Goal: Task Accomplishment & Management: Use online tool/utility

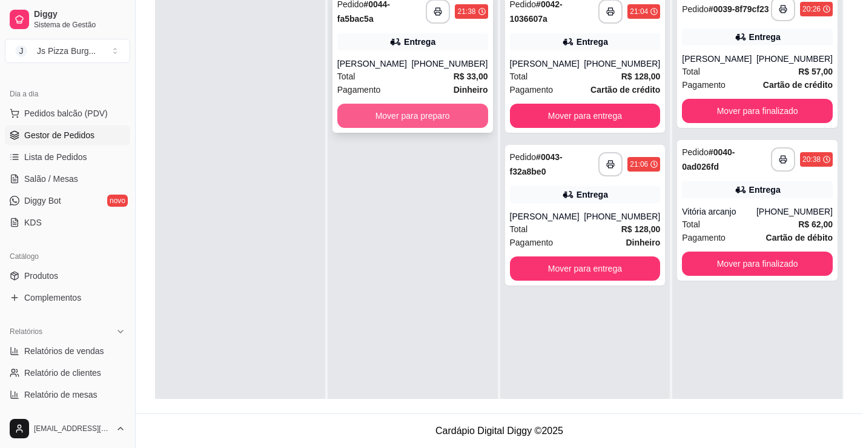
click at [404, 116] on button "Mover para preparo" at bounding box center [412, 116] width 151 height 24
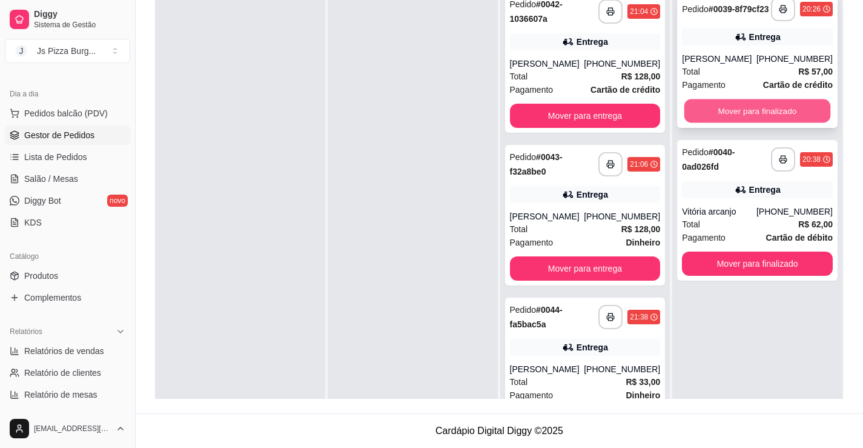
click at [773, 111] on button "Mover para finalizado" at bounding box center [757, 111] width 146 height 24
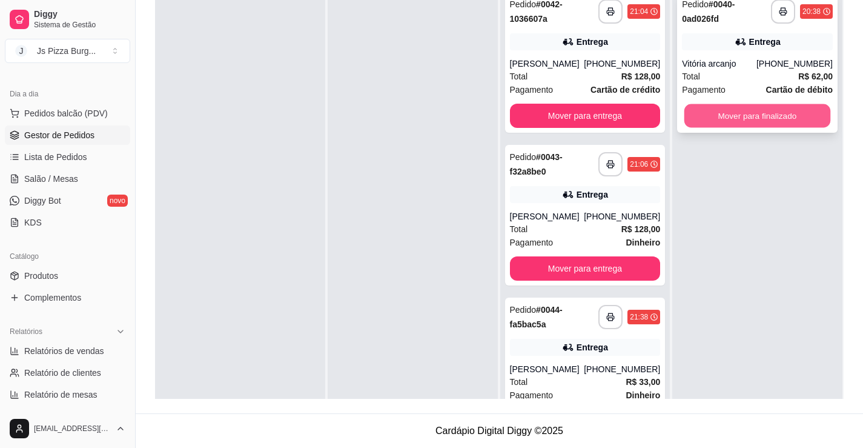
click at [729, 121] on button "Mover para finalizado" at bounding box center [757, 116] width 146 height 24
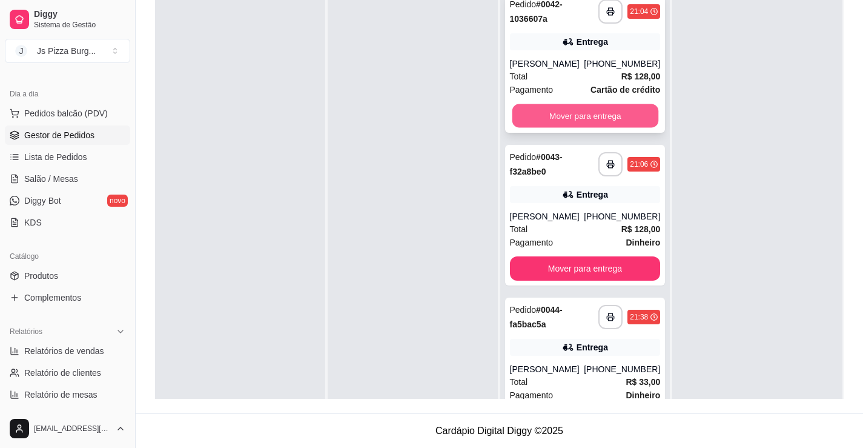
click at [540, 114] on button "Mover para entrega" at bounding box center [585, 116] width 146 height 24
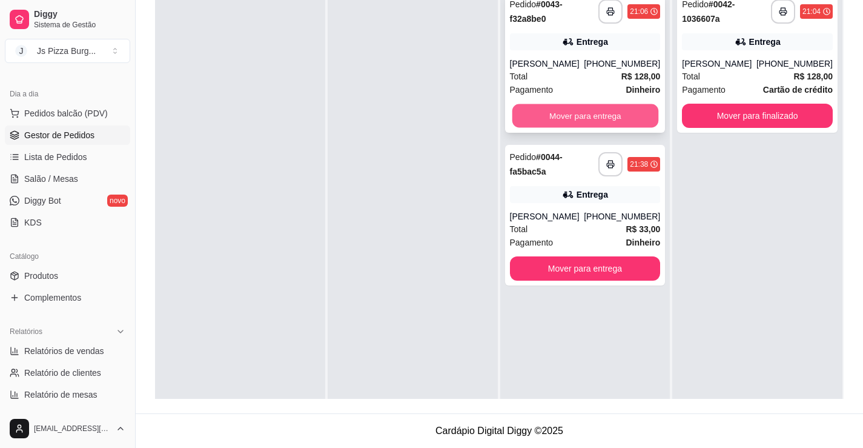
click at [577, 111] on button "Mover para entrega" at bounding box center [585, 116] width 146 height 24
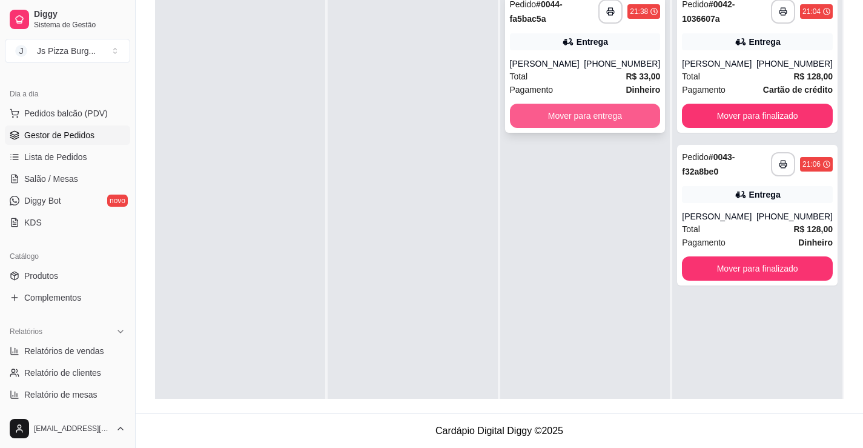
click at [552, 117] on button "Mover para entrega" at bounding box center [585, 116] width 151 height 24
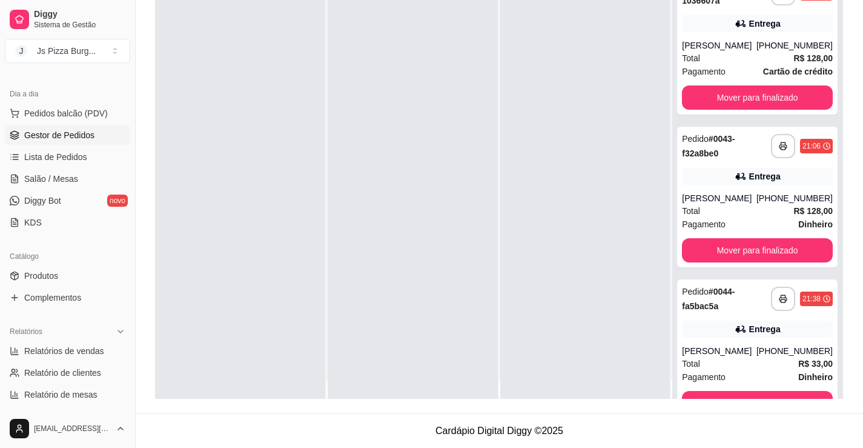
scroll to position [34, 0]
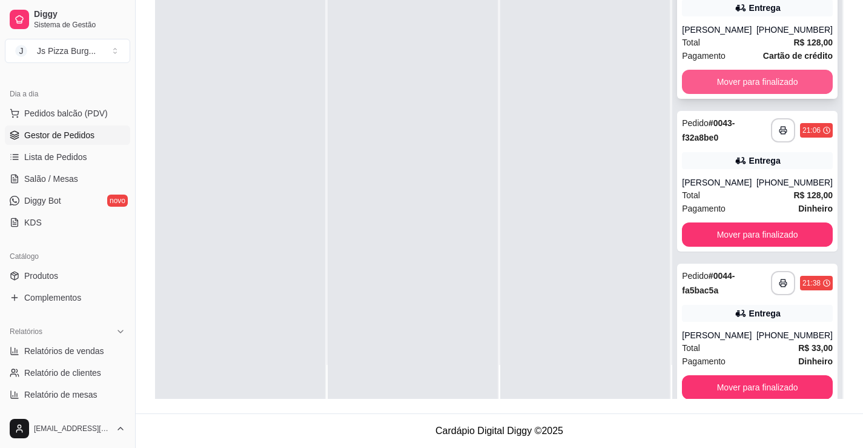
click at [707, 82] on button "Mover para finalizado" at bounding box center [757, 82] width 151 height 24
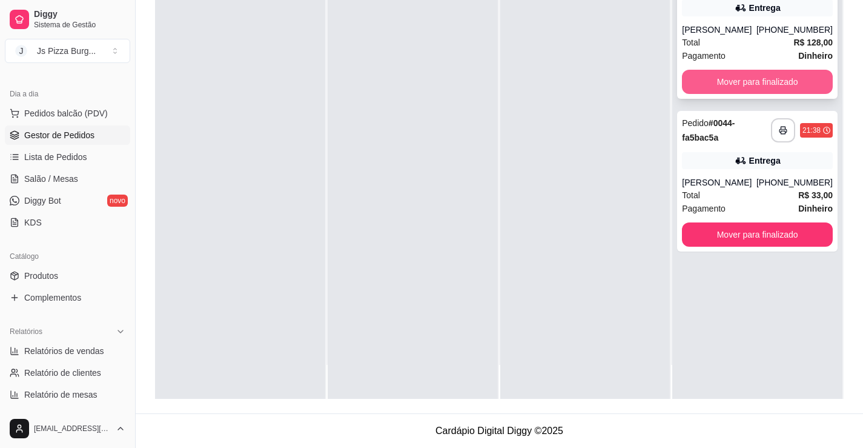
click at [704, 82] on button "Mover para finalizado" at bounding box center [757, 82] width 151 height 24
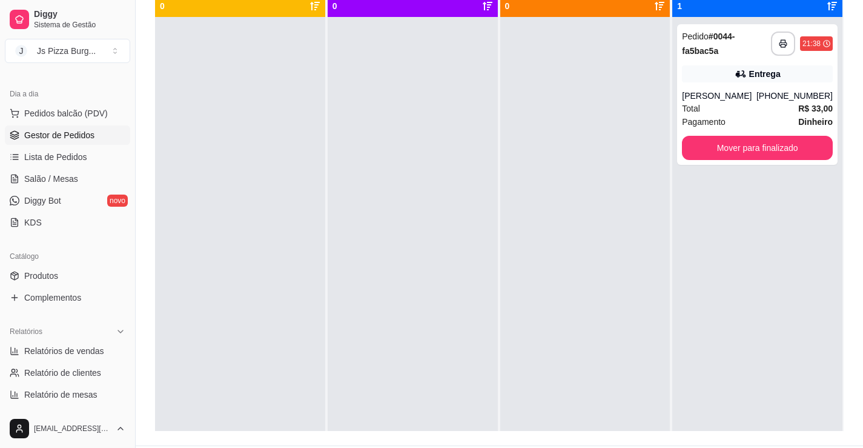
scroll to position [124, 0]
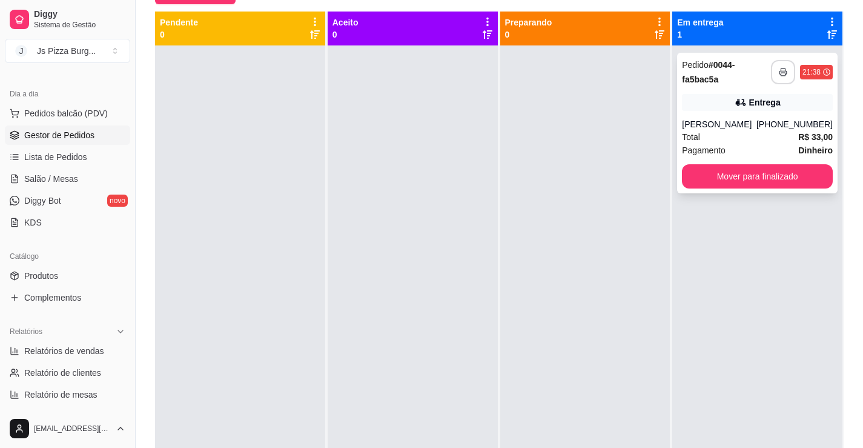
click at [775, 65] on button "button" at bounding box center [783, 72] width 24 height 24
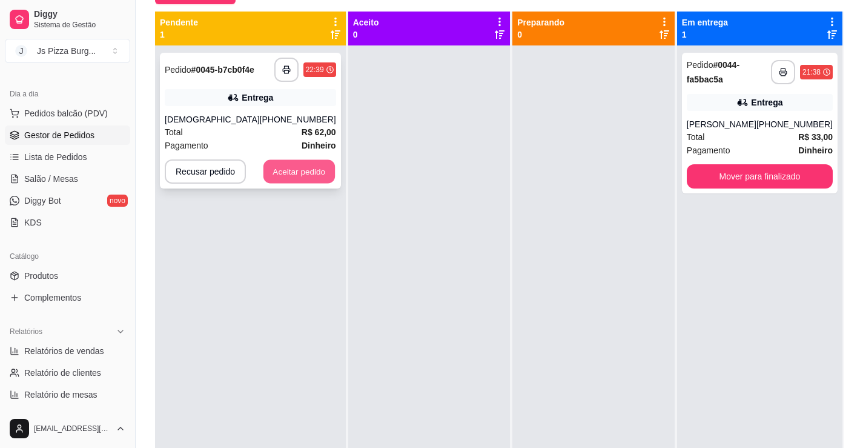
click at [306, 167] on button "Aceitar pedido" at bounding box center [298, 172] width 71 height 24
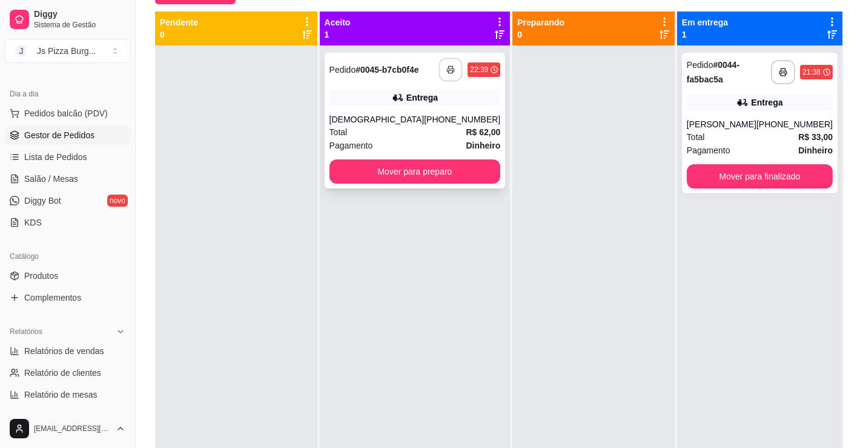
click at [440, 68] on button "button" at bounding box center [451, 70] width 24 height 24
click at [449, 68] on polyline "button" at bounding box center [451, 67] width 4 height 2
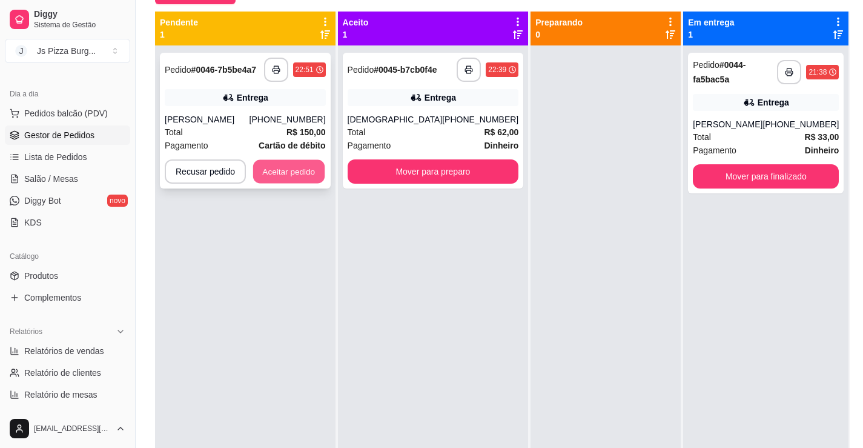
click at [271, 175] on button "Aceitar pedido" at bounding box center [288, 172] width 71 height 24
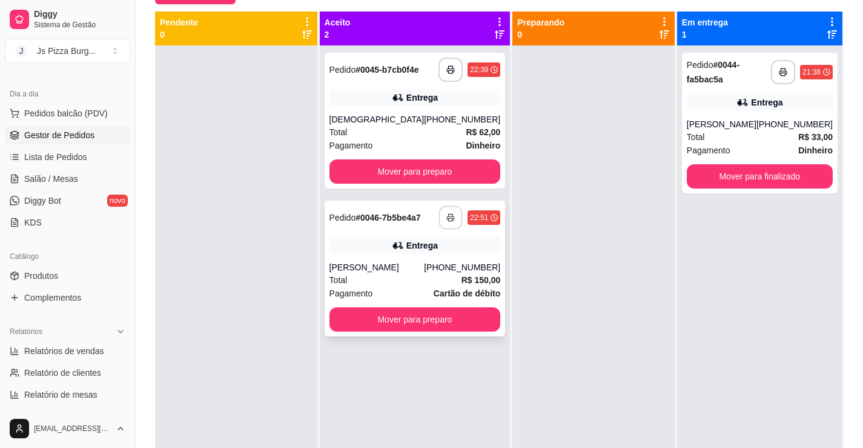
click at [439, 230] on button "button" at bounding box center [451, 218] width 24 height 24
drag, startPoint x: 339, startPoint y: 371, endPoint x: 353, endPoint y: 319, distance: 53.9
drag, startPoint x: 353, startPoint y: 319, endPoint x: 323, endPoint y: 312, distance: 31.1
click at [319, 312] on div "Pendente 0" at bounding box center [237, 252] width 164 height 481
click at [438, 230] on button "button" at bounding box center [450, 217] width 24 height 24
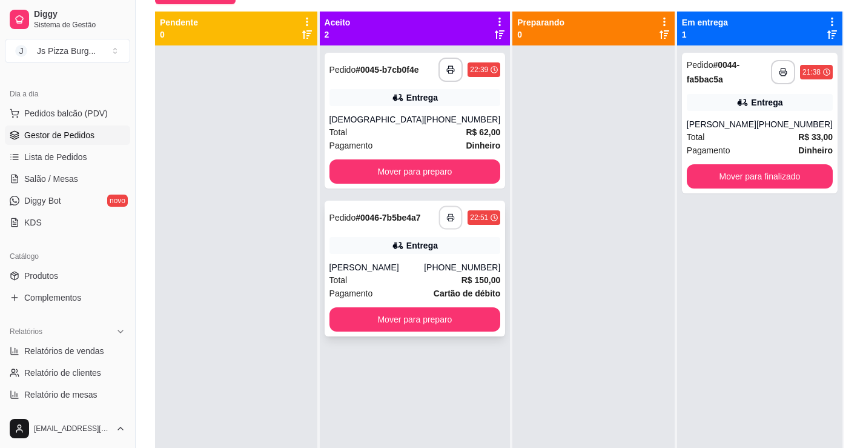
click at [439, 223] on button "button" at bounding box center [451, 218] width 24 height 24
click at [438, 67] on button "button" at bounding box center [450, 70] width 24 height 24
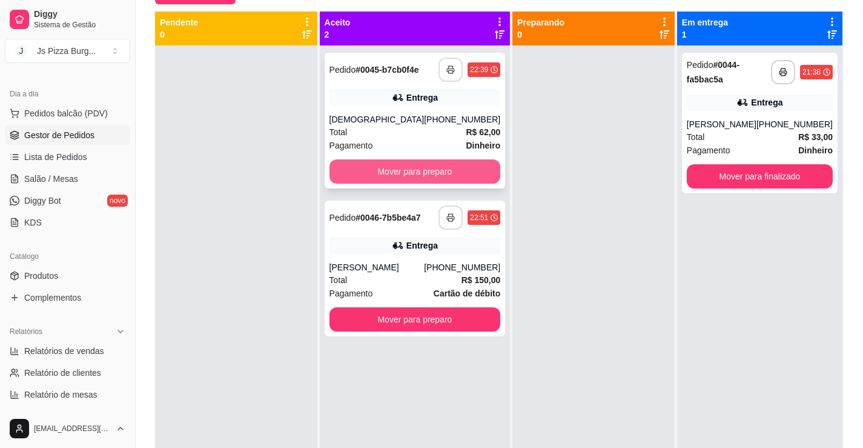
click at [380, 177] on button "Mover para preparo" at bounding box center [414, 171] width 171 height 24
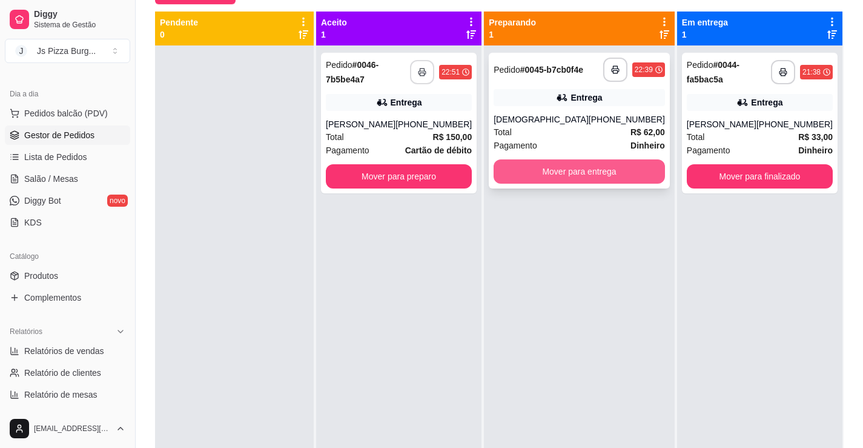
click at [552, 182] on button "Mover para entrega" at bounding box center [579, 171] width 171 height 24
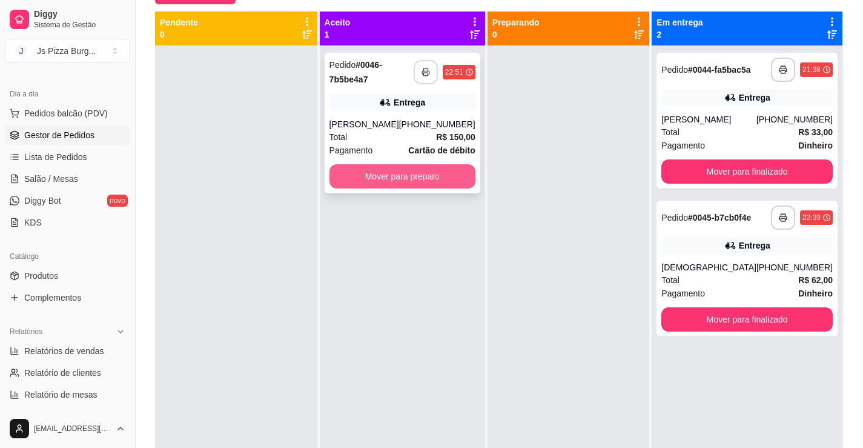
click at [441, 188] on button "Mover para preparo" at bounding box center [402, 176] width 146 height 24
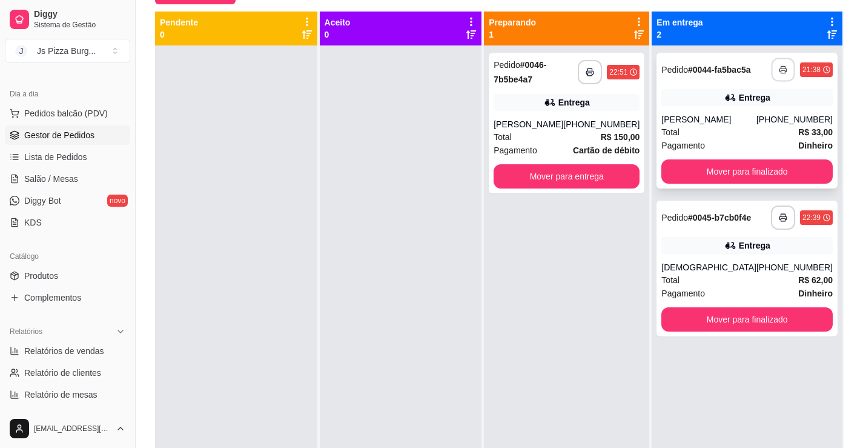
click at [781, 67] on button "button" at bounding box center [784, 70] width 24 height 24
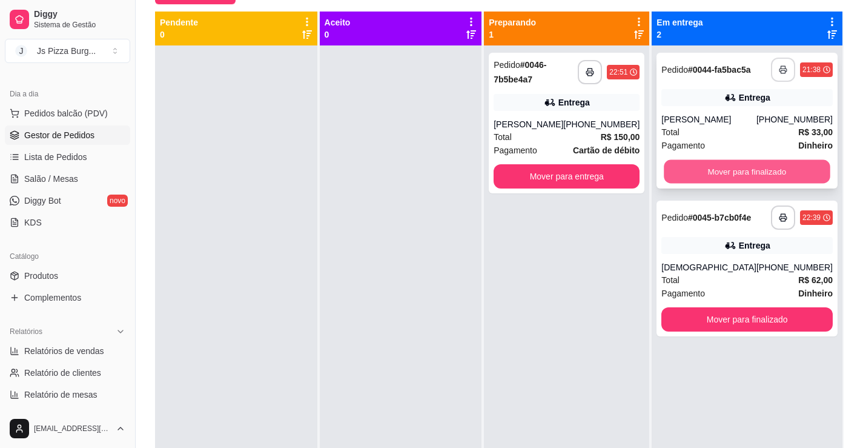
click at [750, 179] on button "Mover para finalizado" at bounding box center [747, 172] width 166 height 24
